Goal: Information Seeking & Learning: Understand process/instructions

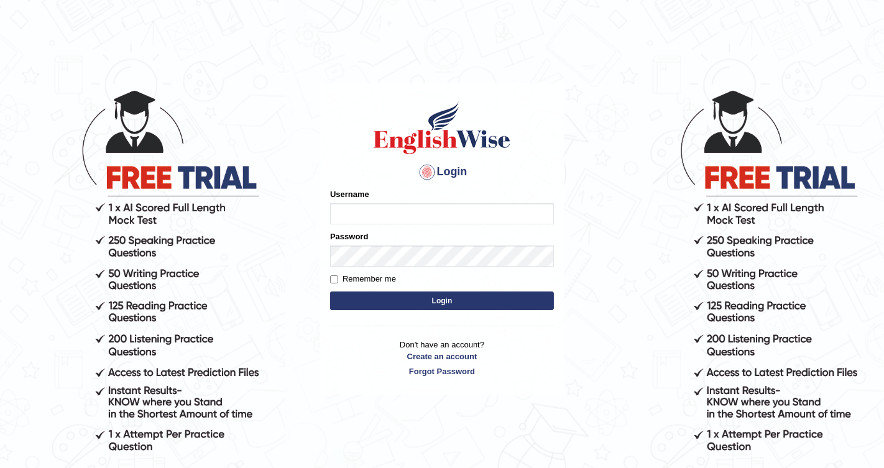
type input "Chetna09"
click at [389, 295] on button "Login" at bounding box center [442, 301] width 224 height 19
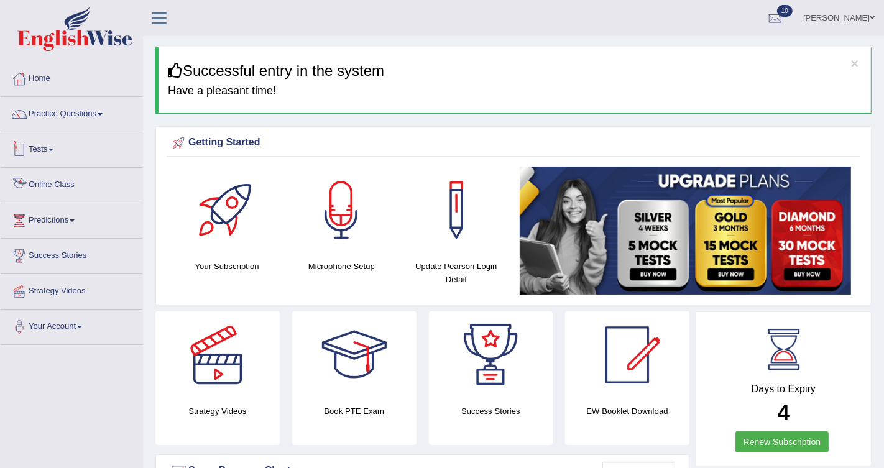
click at [40, 185] on link "Online Class" at bounding box center [72, 183] width 142 height 31
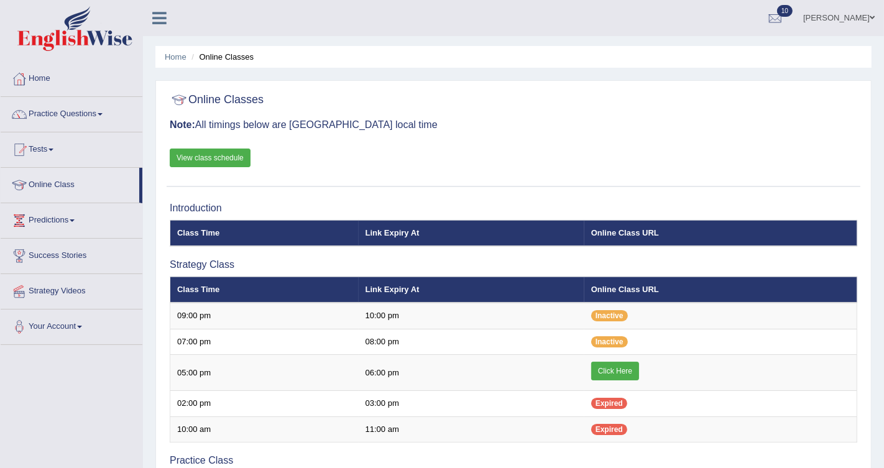
click at [213, 152] on link "View class schedule" at bounding box center [210, 158] width 81 height 19
